Goal: Transaction & Acquisition: Purchase product/service

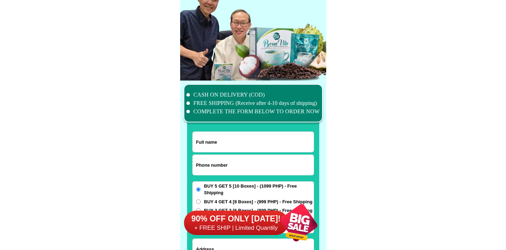
scroll to position [5410, 0]
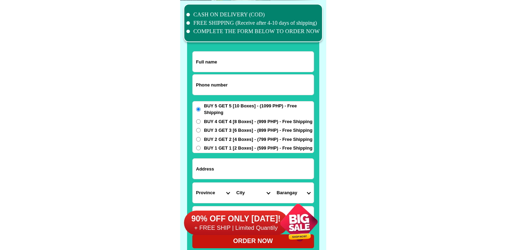
click at [235, 88] on input "Input phone_number" at bounding box center [253, 84] width 121 height 20
paste input "9289407607"
click at [197, 87] on input "9289407607" at bounding box center [253, 84] width 121 height 20
type input "09289407607"
click at [239, 64] on input "Input full_name" at bounding box center [253, 62] width 121 height 20
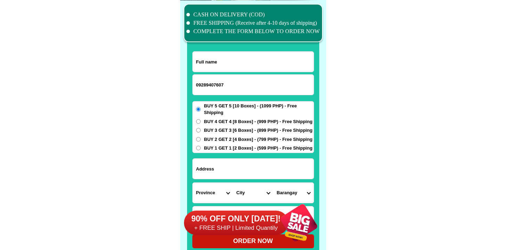
paste input "[PERSON_NAME]"
type input "[PERSON_NAME]"
click at [223, 173] on input "Input address" at bounding box center [253, 168] width 121 height 20
paste input "[STREET_ADDRESS][PERSON_NAME] [GEOGRAPHIC_DATA] zabales"
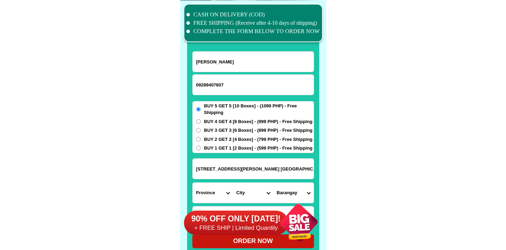
type input "[STREET_ADDRESS][PERSON_NAME] [GEOGRAPHIC_DATA] zabales"
click at [200, 133] on label "BUY 3 GET 3 [6 Boxes] - (899 PHP) - Free Shipping" at bounding box center [253, 130] width 121 height 7
click at [200, 132] on input "BUY 3 GET 3 [6 Boxes] - (899 PHP) - Free Shipping" at bounding box center [198, 130] width 5 height 5
radio input "true"
click at [222, 195] on div "90% OFF ONLY [DATE]! + FREE SHIP | Limited Quantily" at bounding box center [255, 222] width 142 height 55
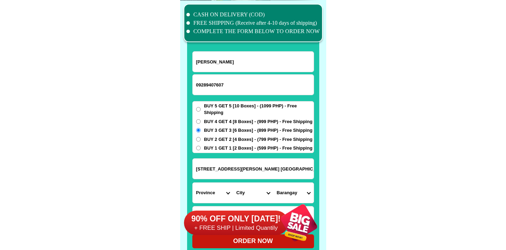
scroll to position [5411, 0]
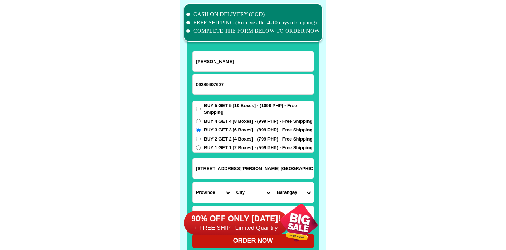
click at [216, 186] on select "Province [GEOGRAPHIC_DATA] [GEOGRAPHIC_DATA] [GEOGRAPHIC_DATA] [GEOGRAPHIC_DATA…" at bounding box center [213, 192] width 40 height 20
select select "63_803"
click at [193, 182] on select "Province [GEOGRAPHIC_DATA] [GEOGRAPHIC_DATA] [GEOGRAPHIC_DATA] [GEOGRAPHIC_DATA…" at bounding box center [213, 192] width 40 height 20
click at [248, 184] on select "City" at bounding box center [253, 192] width 40 height 20
select select "63_8033951"
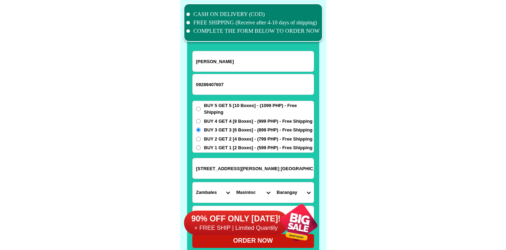
click at [233, 182] on select "City Botolan [GEOGRAPHIC_DATA] Castillejos [GEOGRAPHIC_DATA] [GEOGRAPHIC_DATA] …" at bounding box center [253, 192] width 40 height 20
click at [293, 191] on select "[GEOGRAPHIC_DATA] [PERSON_NAME] [GEOGRAPHIC_DATA] [GEOGRAPHIC_DATA] [GEOGRAPHIC…" at bounding box center [294, 192] width 40 height 20
select select "63_8033951578"
click at [274, 182] on select "[GEOGRAPHIC_DATA] [PERSON_NAME] [GEOGRAPHIC_DATA] [GEOGRAPHIC_DATA] [GEOGRAPHIC…" at bounding box center [294, 192] width 40 height 20
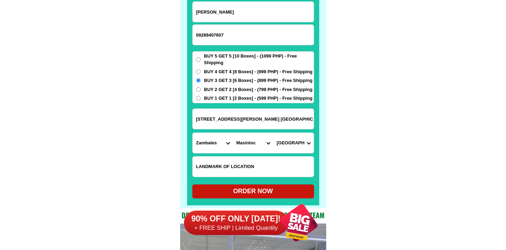
scroll to position [5460, 0]
click at [252, 193] on div "ORDER NOW" at bounding box center [253, 190] width 122 height 9
radio input "true"
